Goal: Check status: Check status

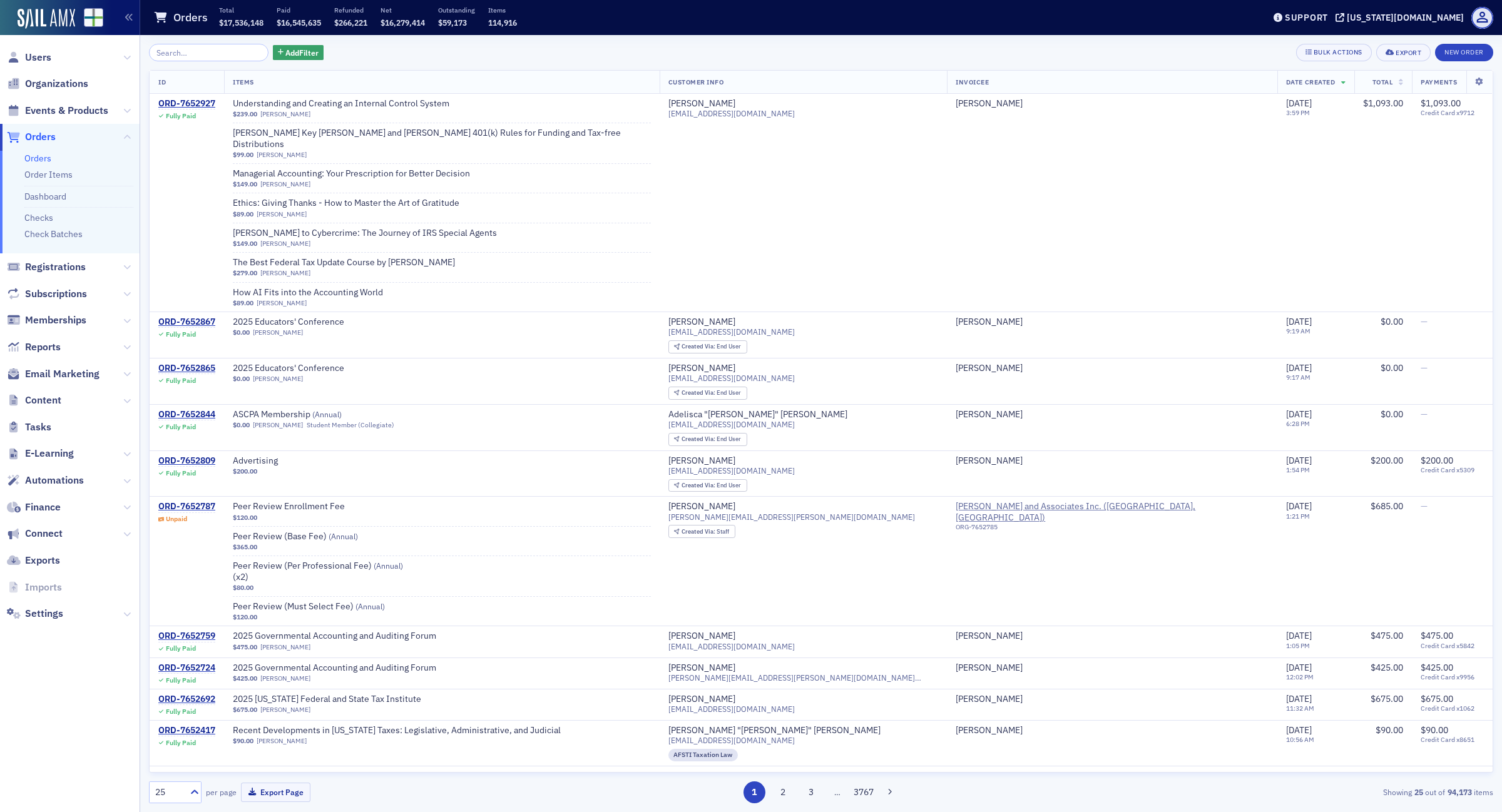
click at [188, 51] on input "search" at bounding box center [208, 52] width 119 height 18
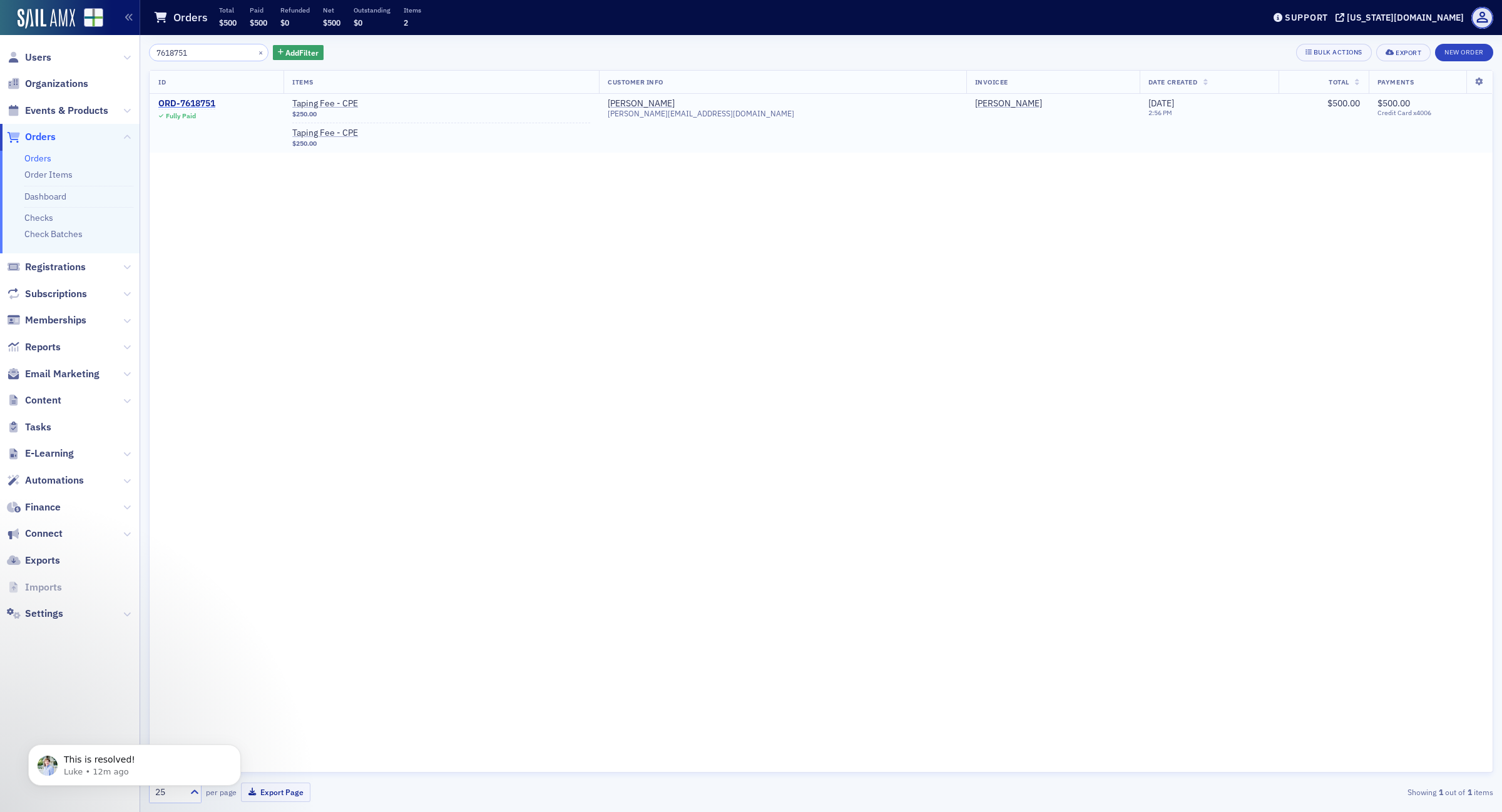
type input "7618751"
click at [214, 102] on div "ORD-7618751" at bounding box center [187, 104] width 57 height 11
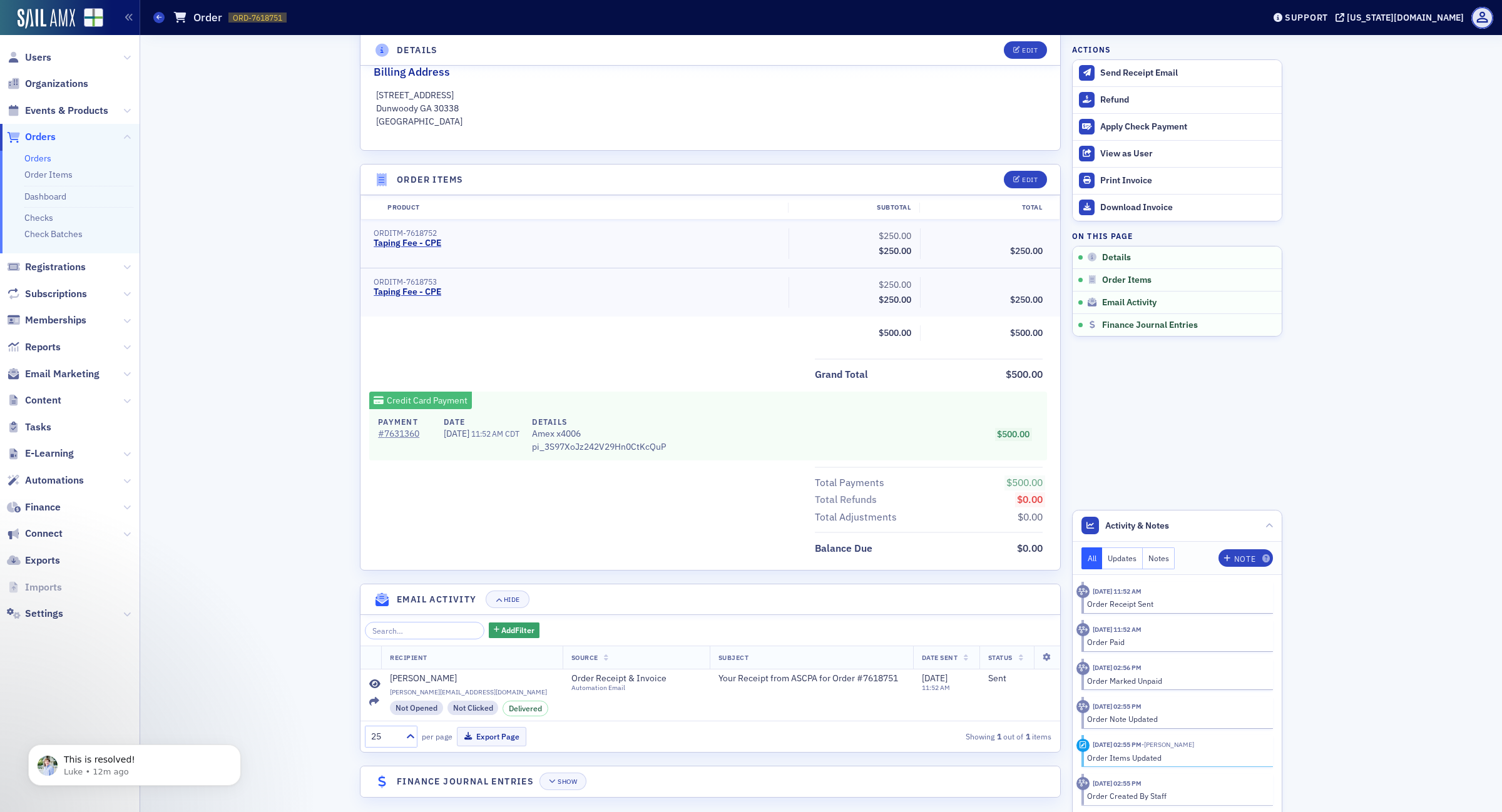
scroll to position [319, 0]
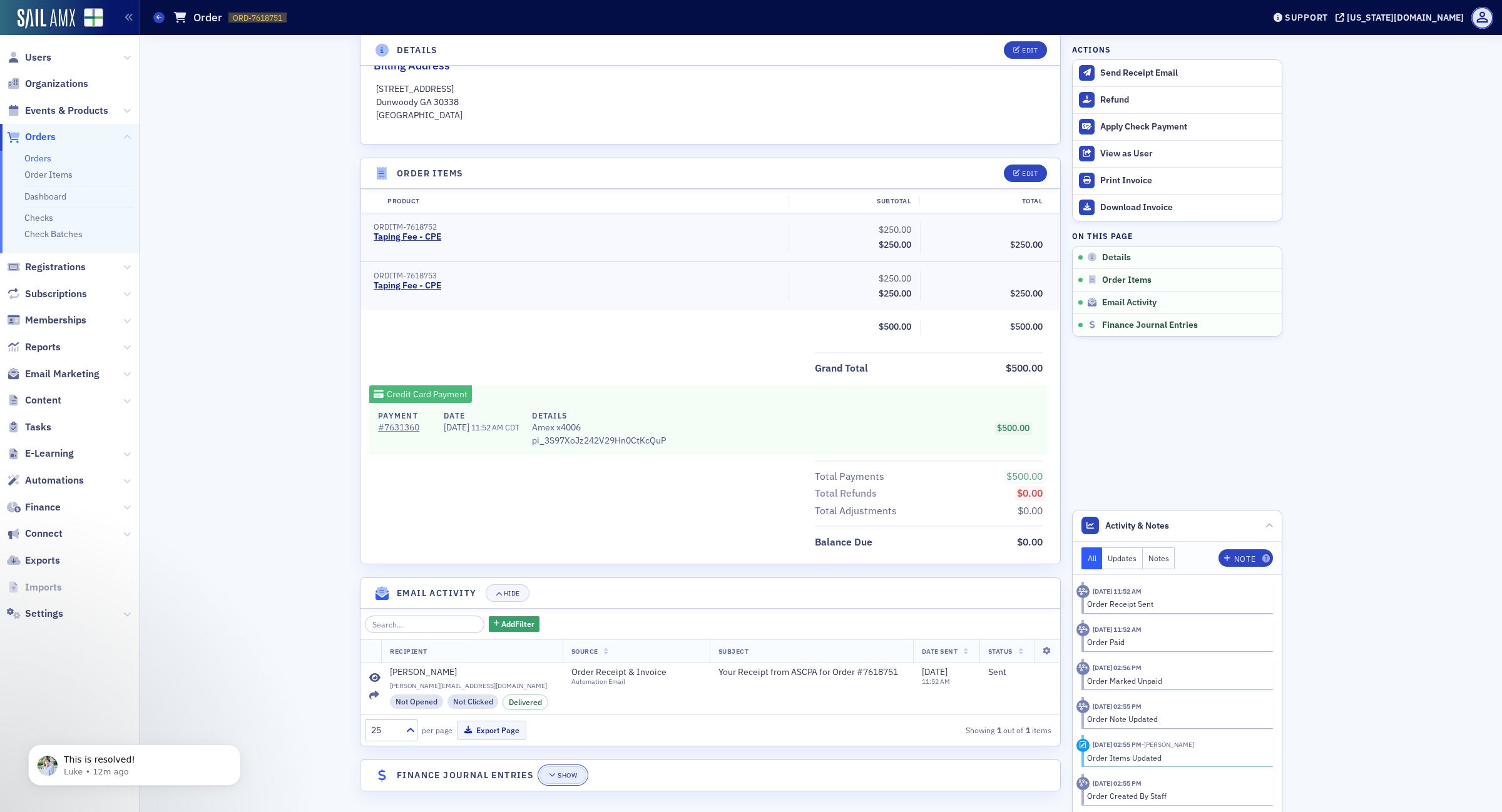
click at [574, 770] on button "Show" at bounding box center [563, 775] width 47 height 18
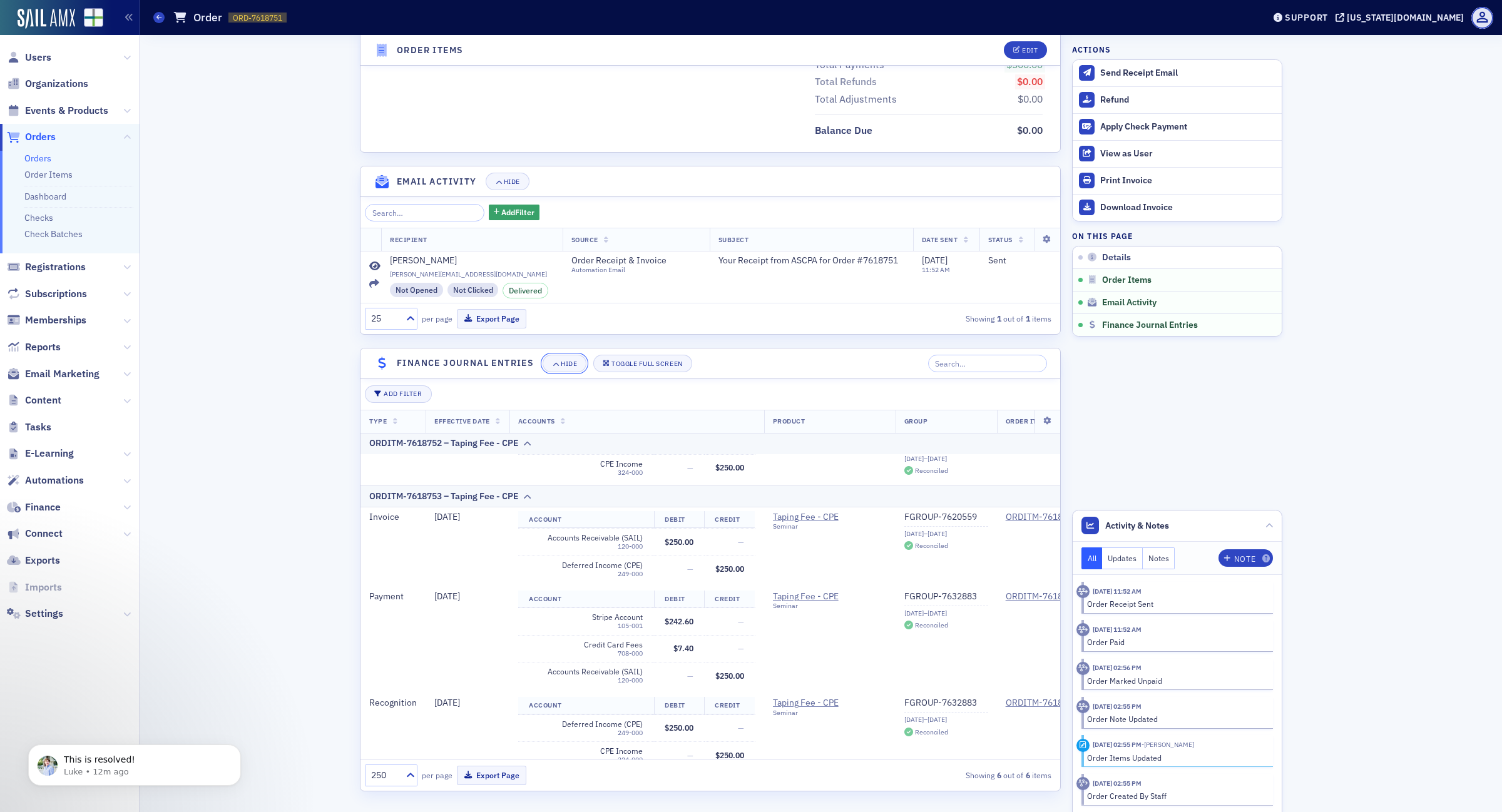
scroll to position [262, 0]
